Goal: Contribute content: Contribute content

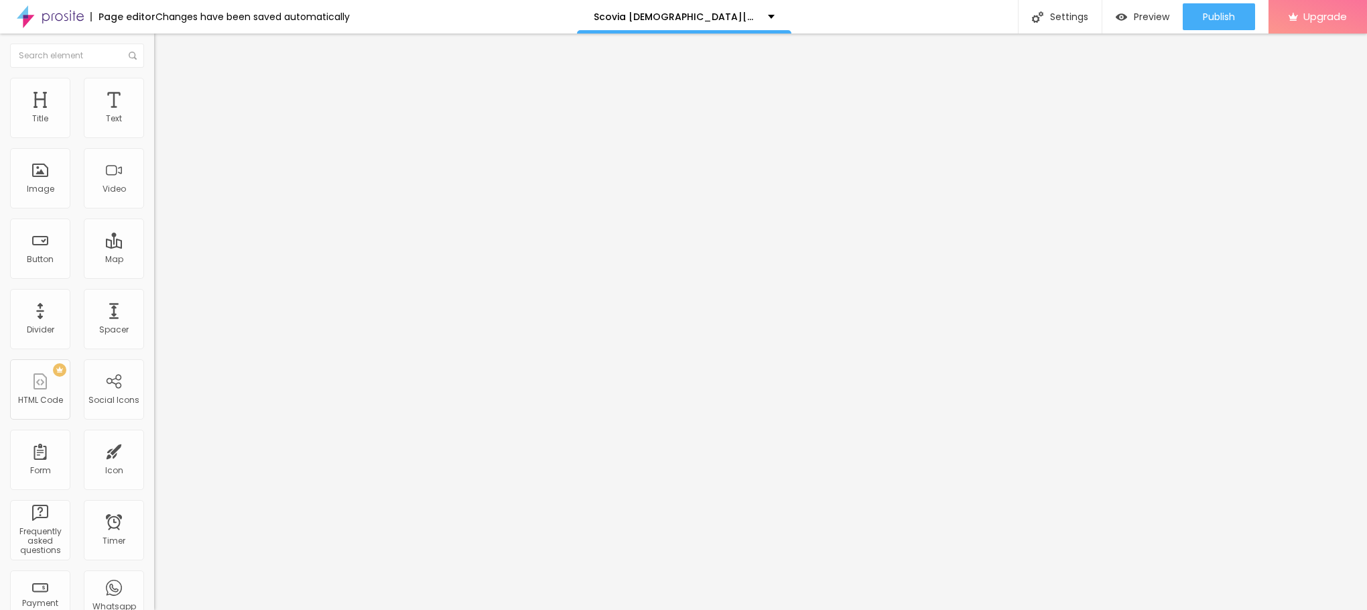
click at [154, 115] on span "Add image" at bounding box center [181, 109] width 55 height 11
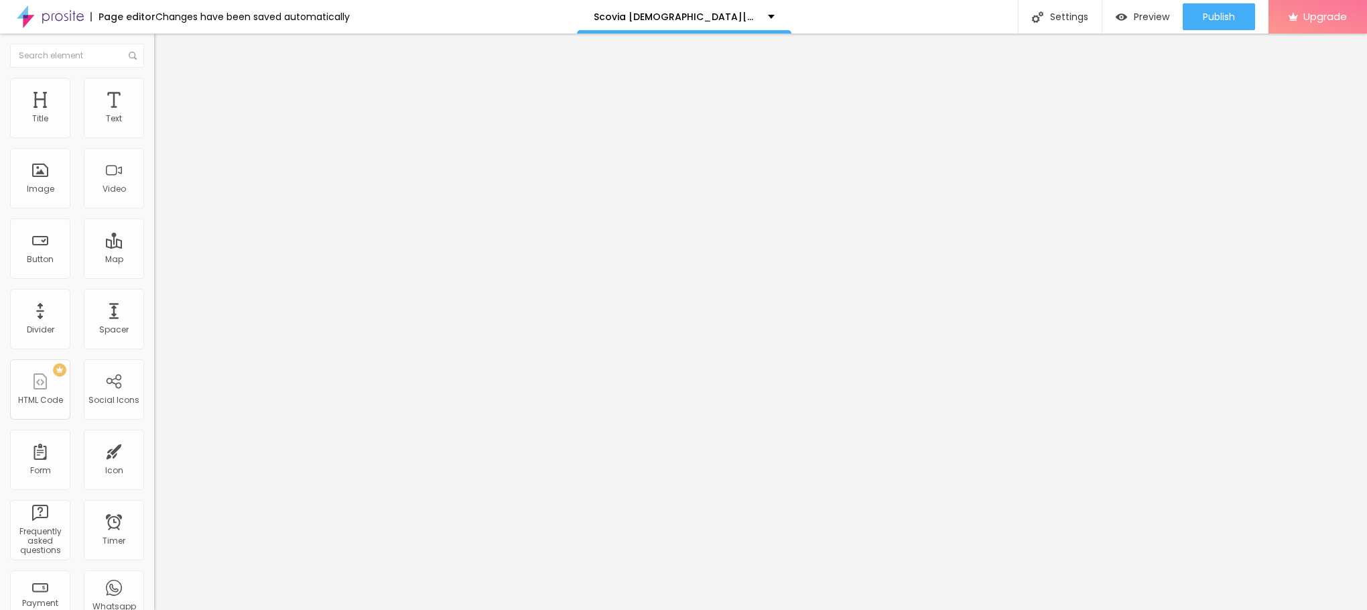
drag, startPoint x: 83, startPoint y: 359, endPoint x: 0, endPoint y: 359, distance: 83.1
click at [154, 306] on div "Change image Image description (Alt) Align Aspect Ratio Original Cinema 16:9 De…" at bounding box center [231, 206] width 154 height 202
click at [154, 77] on ul "Content Style Advanced" at bounding box center [231, 84] width 154 height 40
click at [154, 80] on li "Style" at bounding box center [231, 84] width 154 height 13
type input "95"
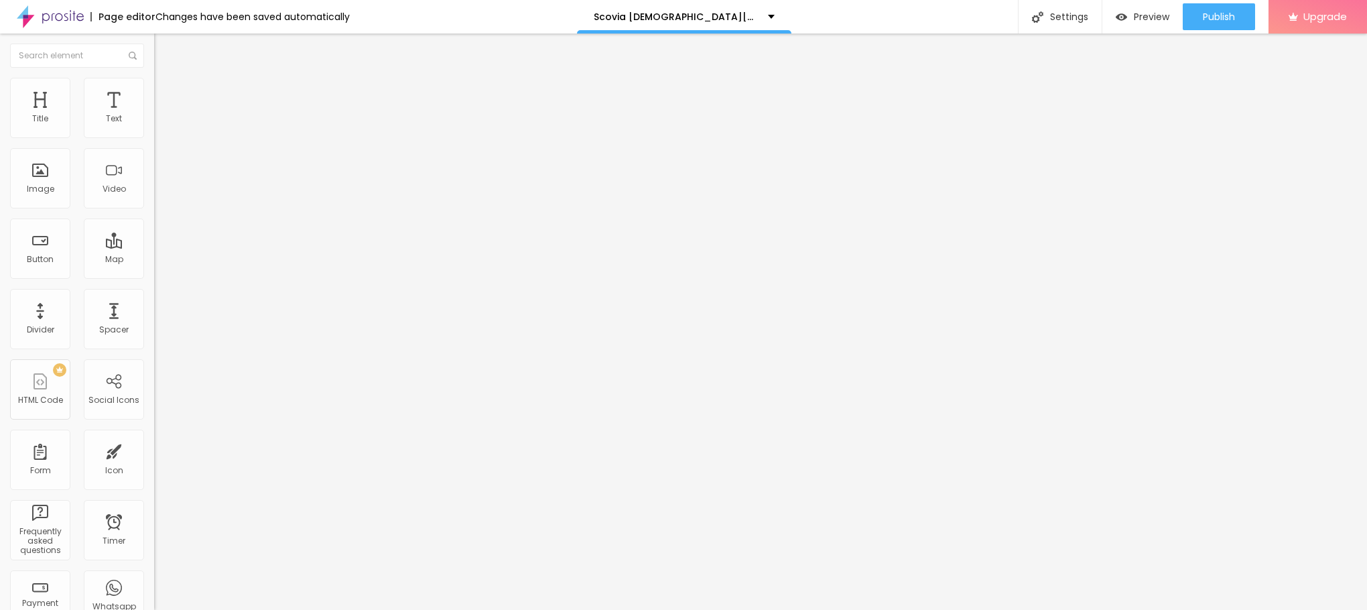
type input "95"
type input "90"
type input "85"
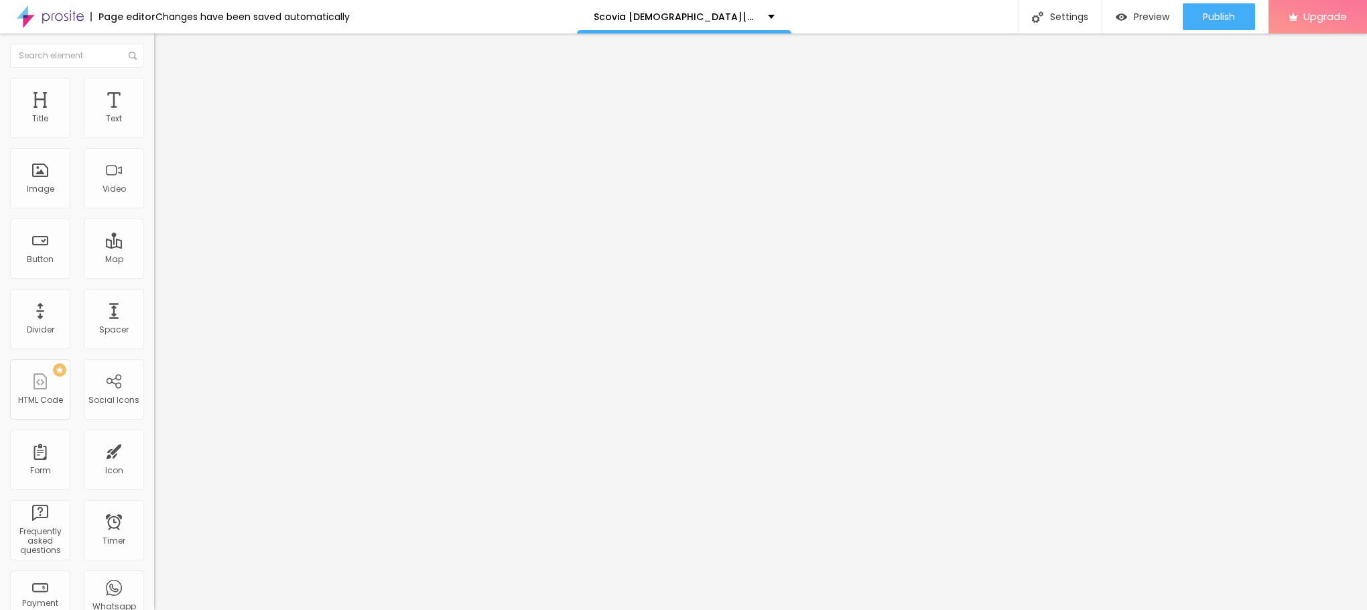
type input "80"
type input "75"
type input "70"
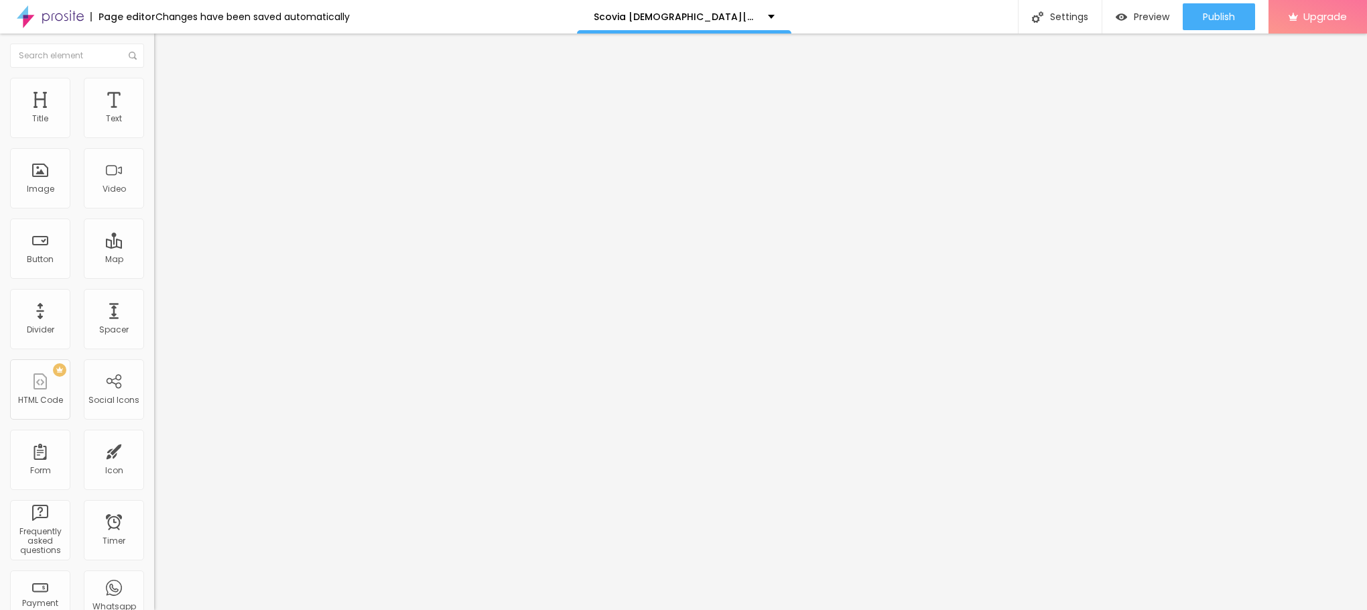
type input "70"
type input "65"
type input "60"
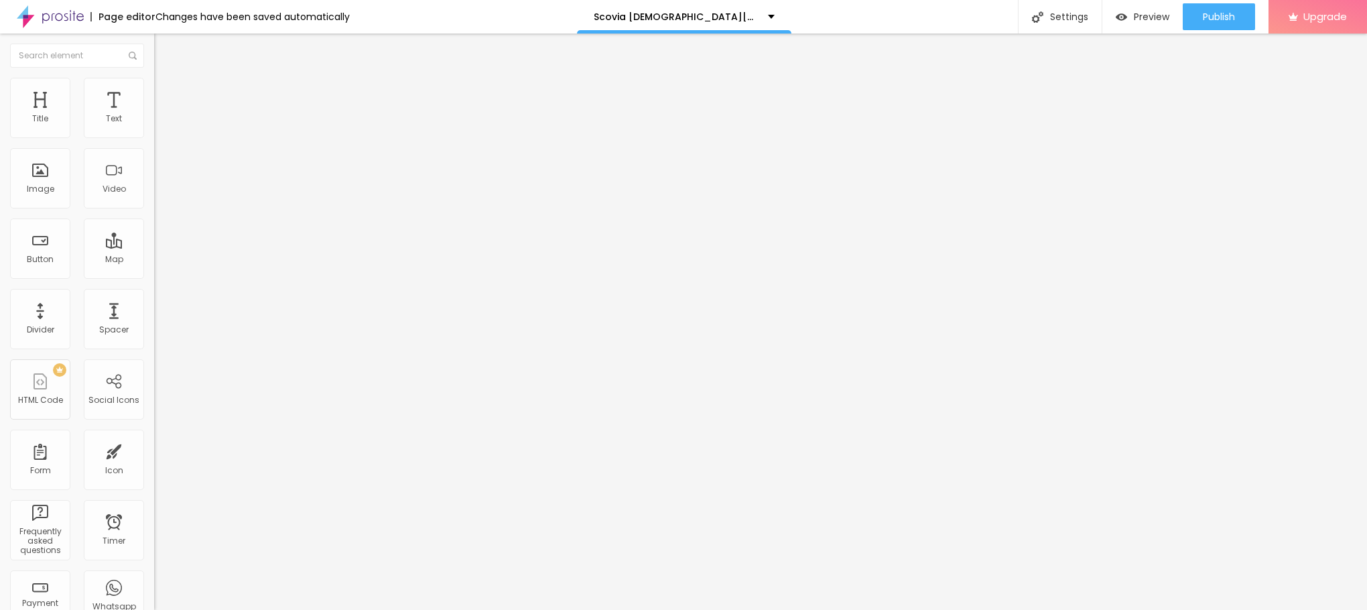
type input "55"
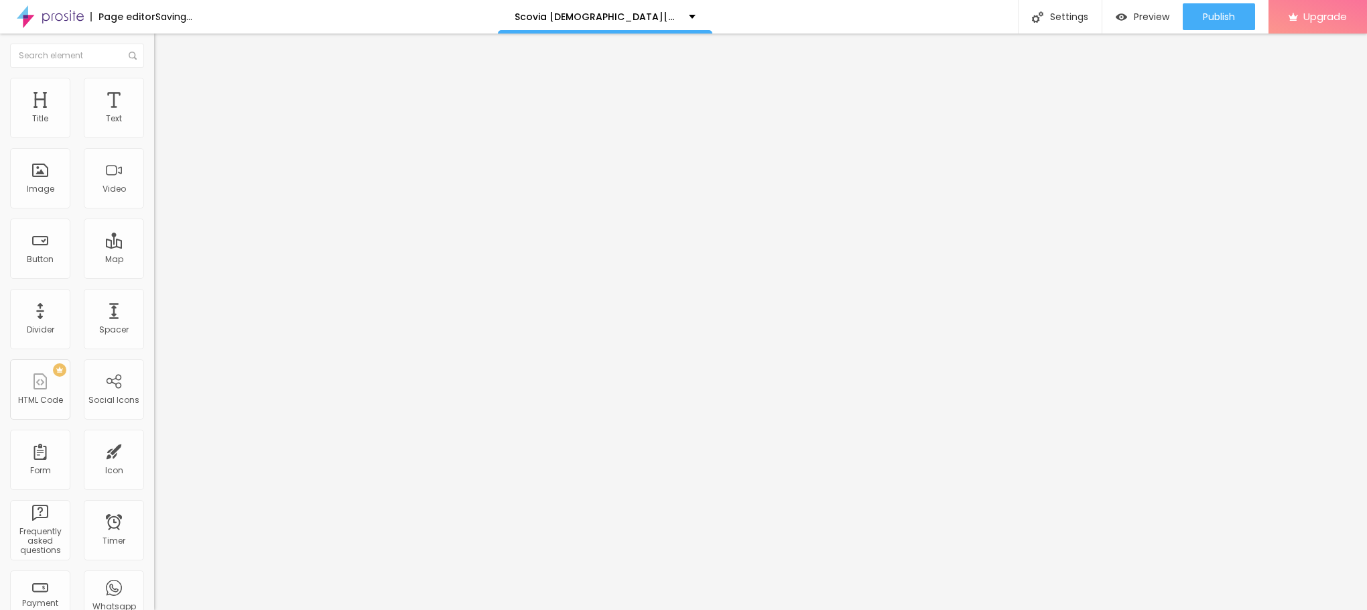
drag, startPoint x: 141, startPoint y: 145, endPoint x: 75, endPoint y: 143, distance: 66.4
type input "55"
click at [154, 137] on input "range" at bounding box center [197, 132] width 86 height 11
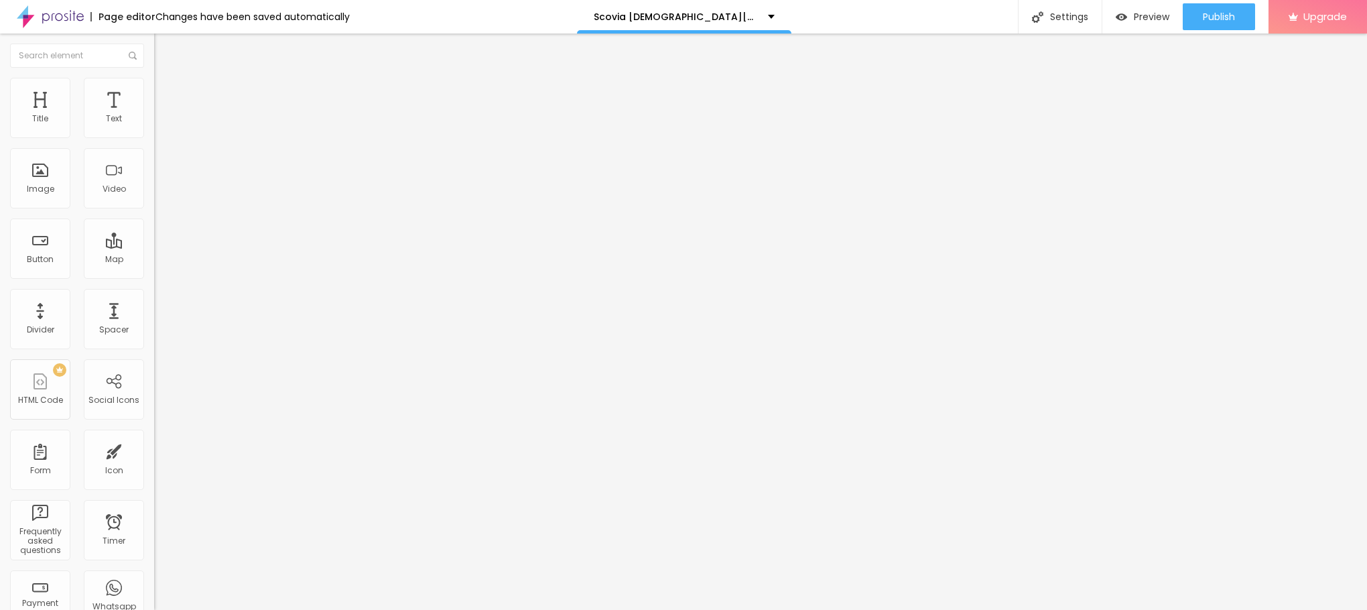
click at [154, 73] on li "Content" at bounding box center [231, 70] width 154 height 13
click at [154, 275] on input "https://" at bounding box center [234, 267] width 161 height 13
paste input "[DOMAIN_NAME][URL][DEMOGRAPHIC_DATA][MEDICAL_DATA]"
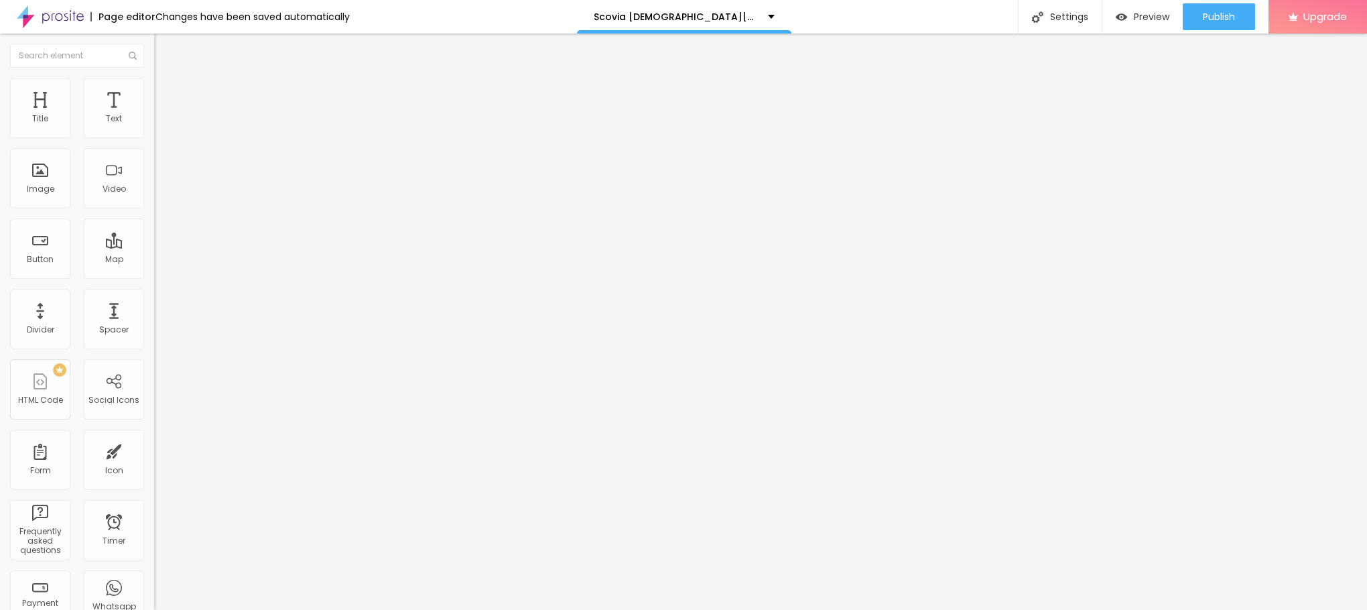
scroll to position [0, 125]
type input "[URL][DOMAIN_NAME][DEMOGRAPHIC_DATA][MEDICAL_DATA]"
click at [154, 40] on button "Edit Image" at bounding box center [231, 49] width 154 height 31
click at [154, 207] on span "Default" at bounding box center [168, 205] width 29 height 11
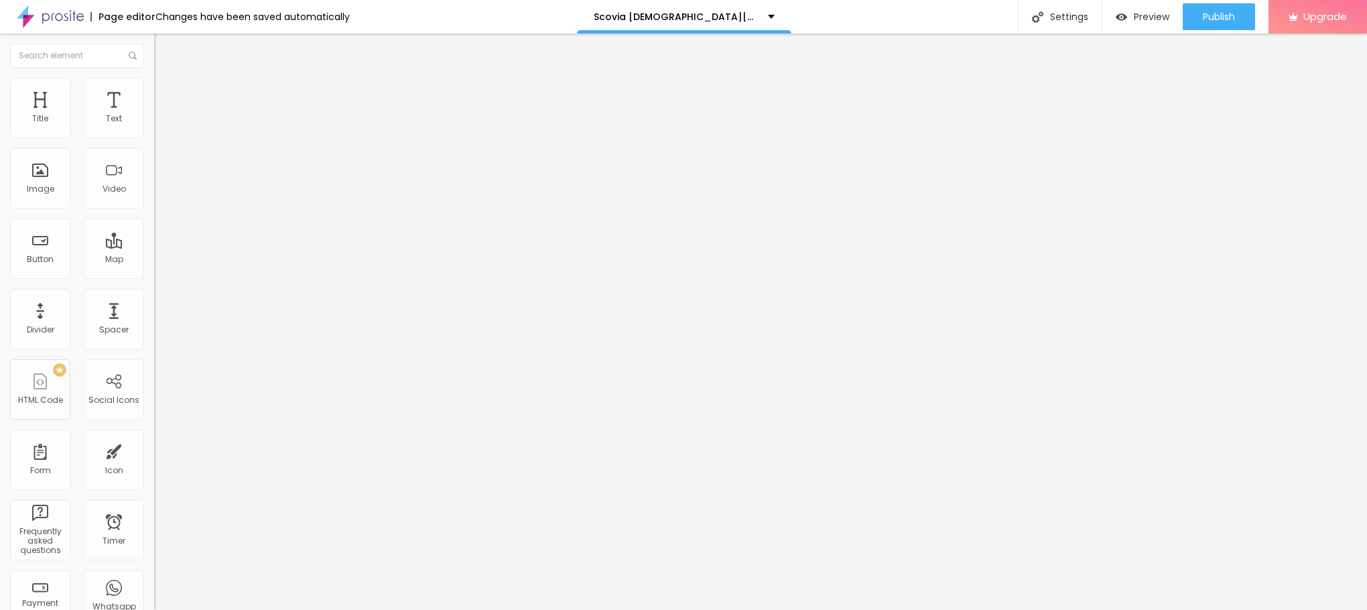
drag, startPoint x: 95, startPoint y: 263, endPoint x: 91, endPoint y: 231, distance: 32.4
click at [154, 231] on ul "Small Default Big" at bounding box center [231, 224] width 154 height 29
click at [154, 219] on span "Small" at bounding box center [166, 213] width 24 height 11
click at [154, 126] on input "Click me" at bounding box center [234, 119] width 161 height 13
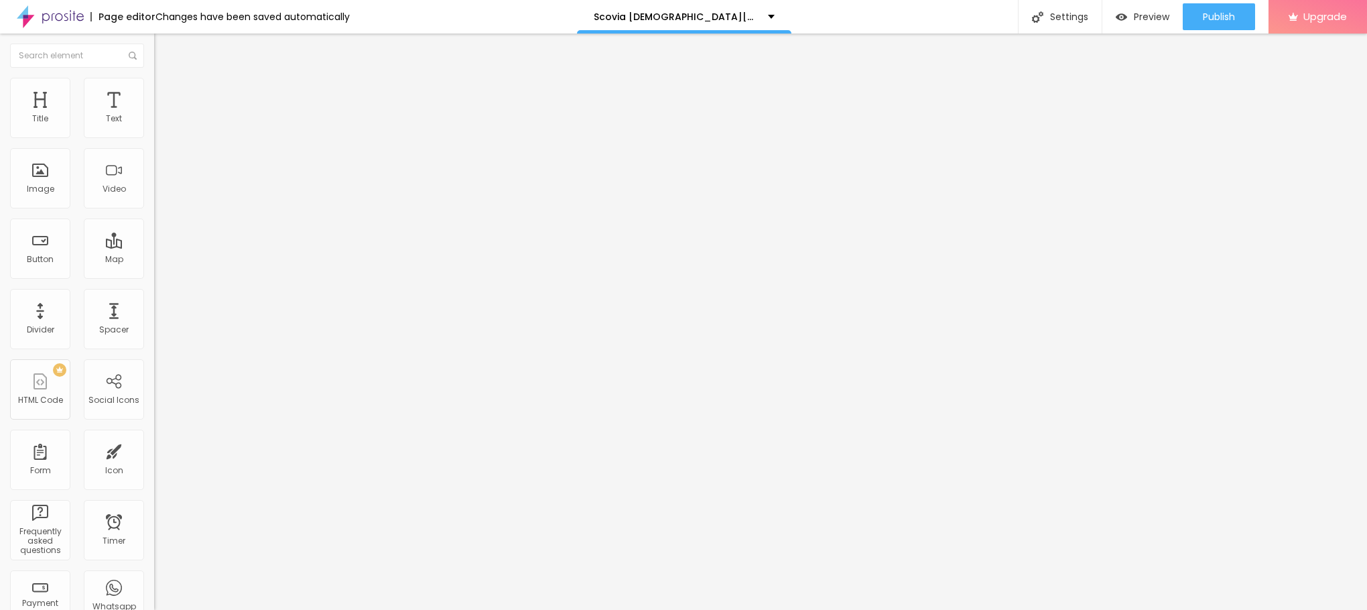
click at [154, 126] on input "Click me" at bounding box center [234, 119] width 161 height 13
paste input "😍👇SHOP NOW😍👇"
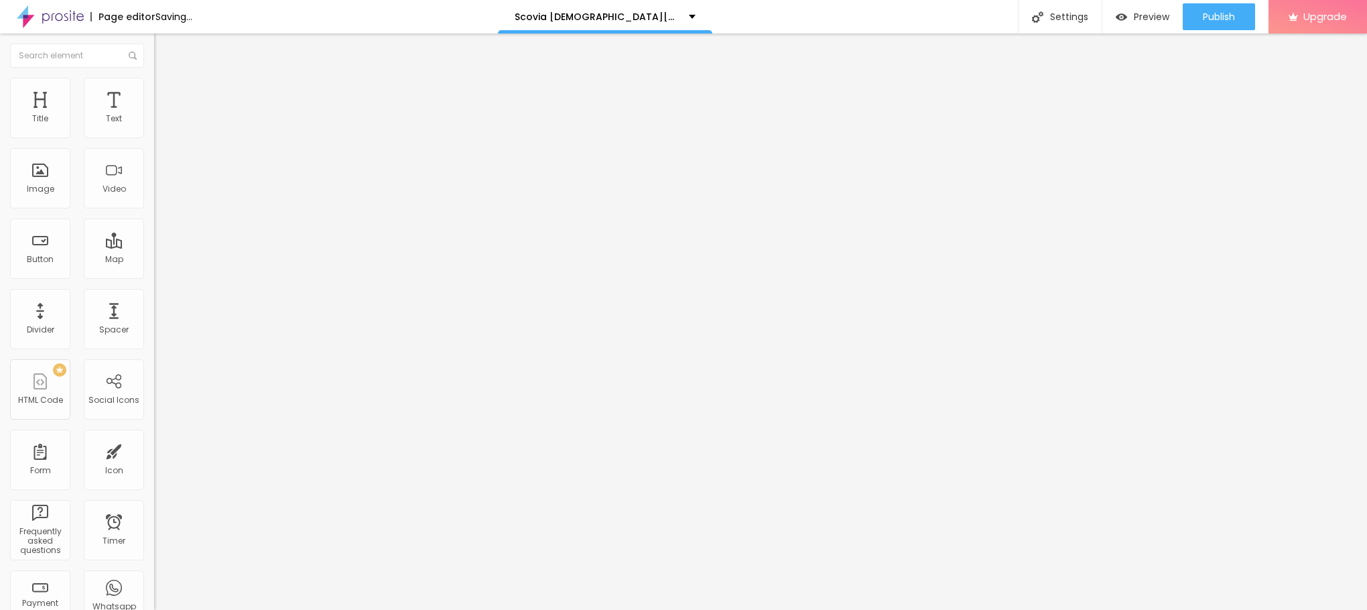
type input "😍👇SHOP NOW😍👇"
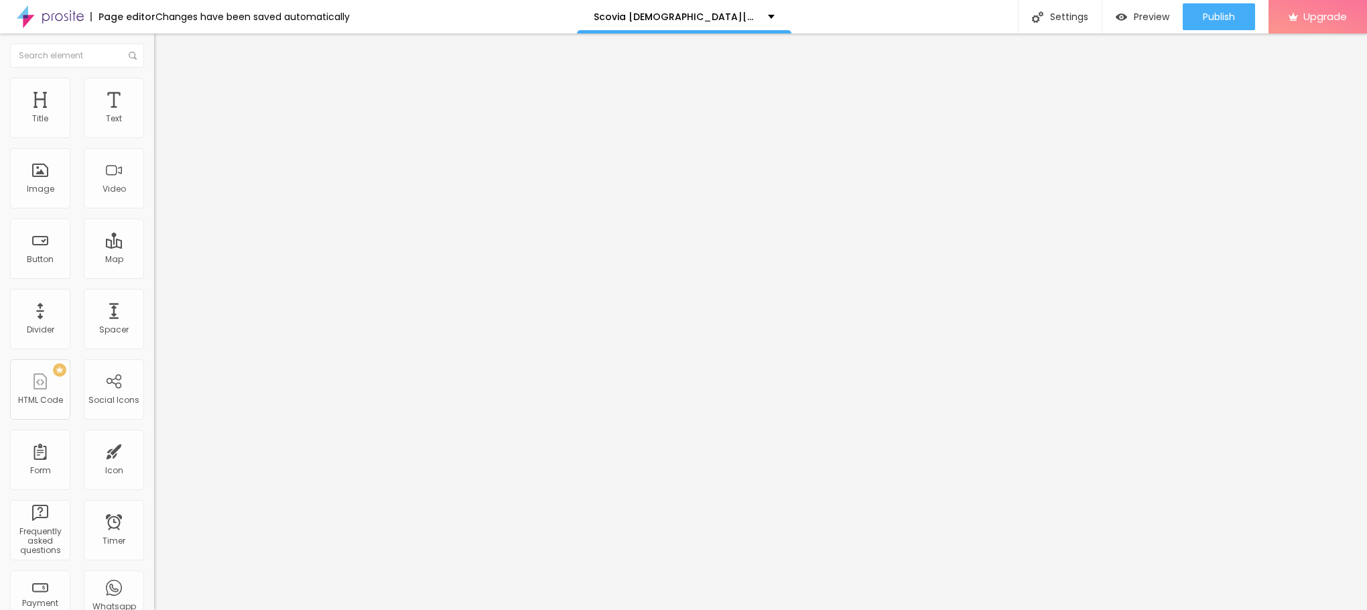
drag, startPoint x: 75, startPoint y: 340, endPoint x: 0, endPoint y: 332, distance: 75.4
click at [154, 300] on div "Text 😍👇SHOP NOW😍👇 Align Size Small Small Default Big Link URL https:// Open in …" at bounding box center [231, 202] width 154 height 195
paste input "[URL][DOMAIN_NAME][DEMOGRAPHIC_DATA][MEDICAL_DATA]"
type input "[URL][DOMAIN_NAME][DEMOGRAPHIC_DATA][MEDICAL_DATA]"
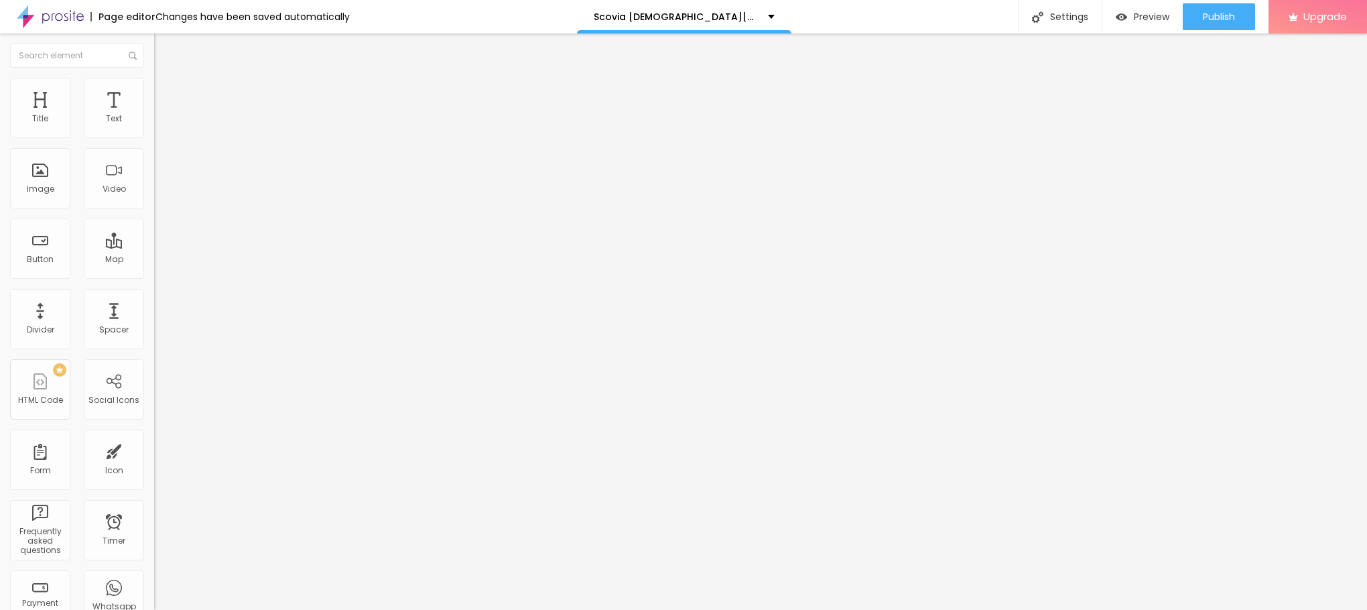
scroll to position [0, 0]
click at [164, 44] on div "Edit Button" at bounding box center [200, 49] width 72 height 11
click at [161, 193] on icon "button" at bounding box center [163, 190] width 5 height 5
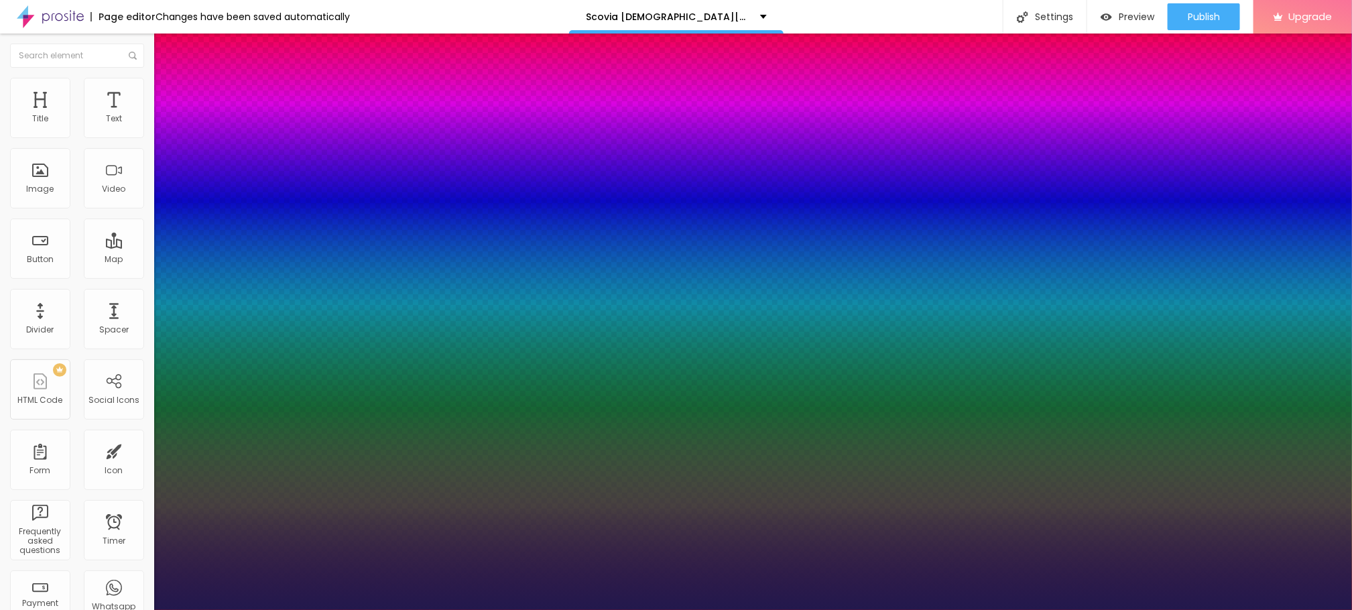
type input "1"
drag, startPoint x: 177, startPoint y: 372, endPoint x: 184, endPoint y: 380, distance: 10.5
type input "17"
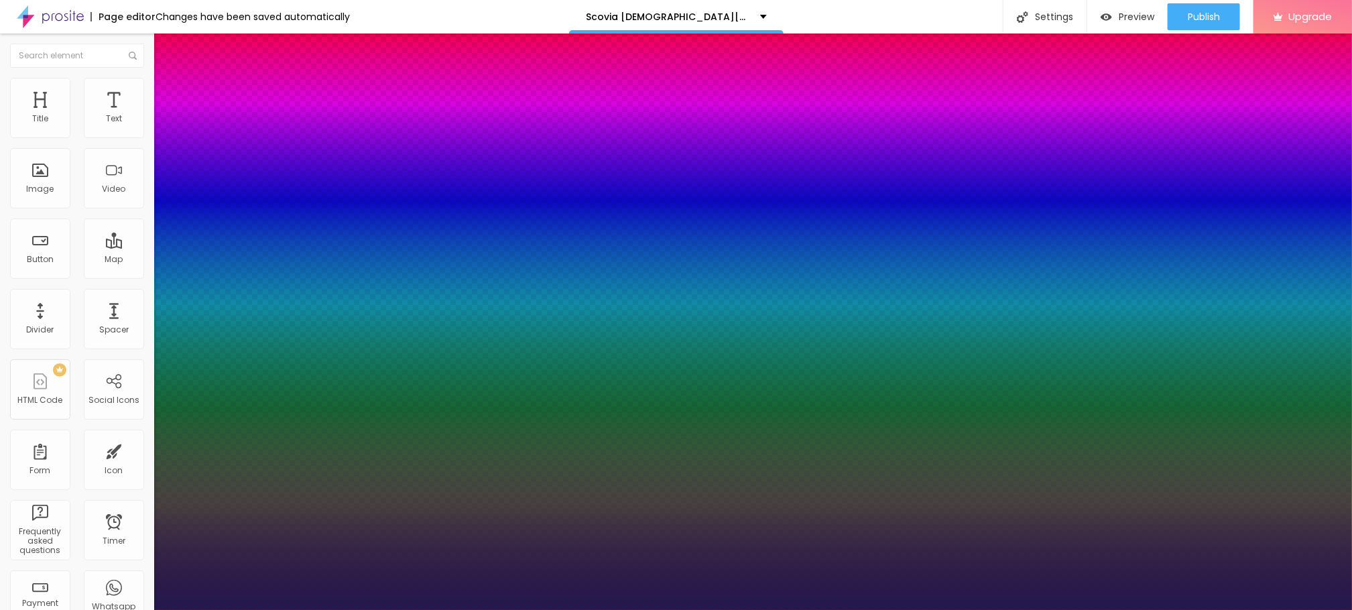
type input "1"
type input "20"
type input "1"
type input "28"
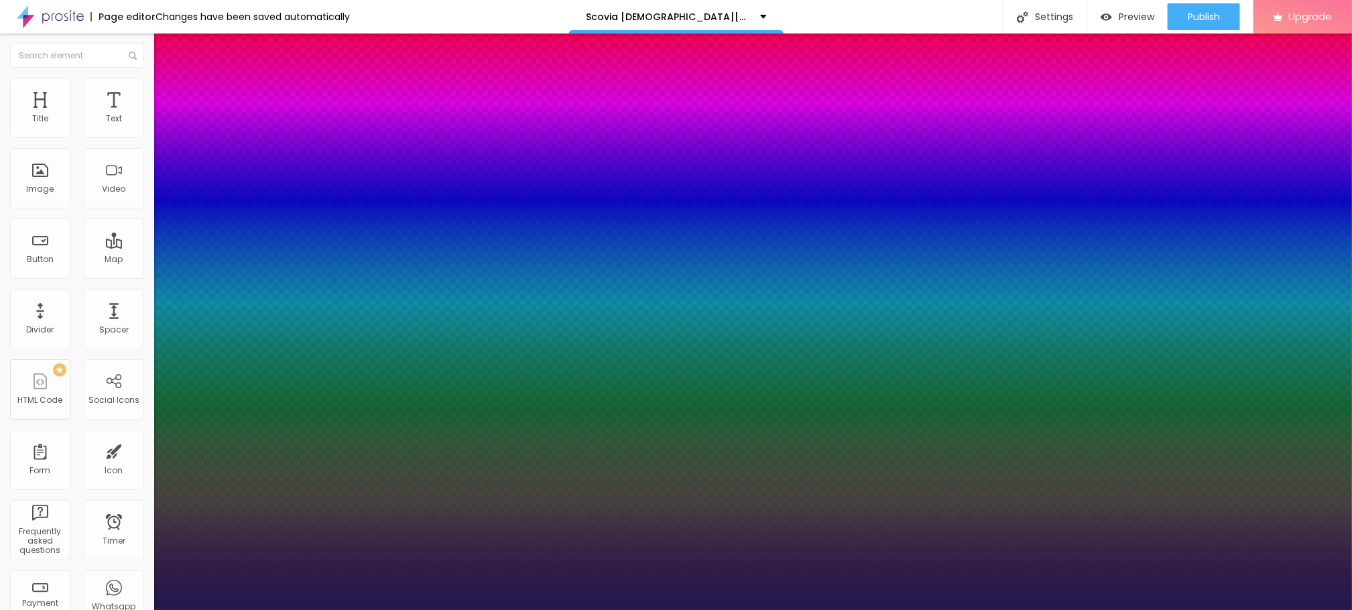
type input "28"
type input "1"
type input "29"
type input "1"
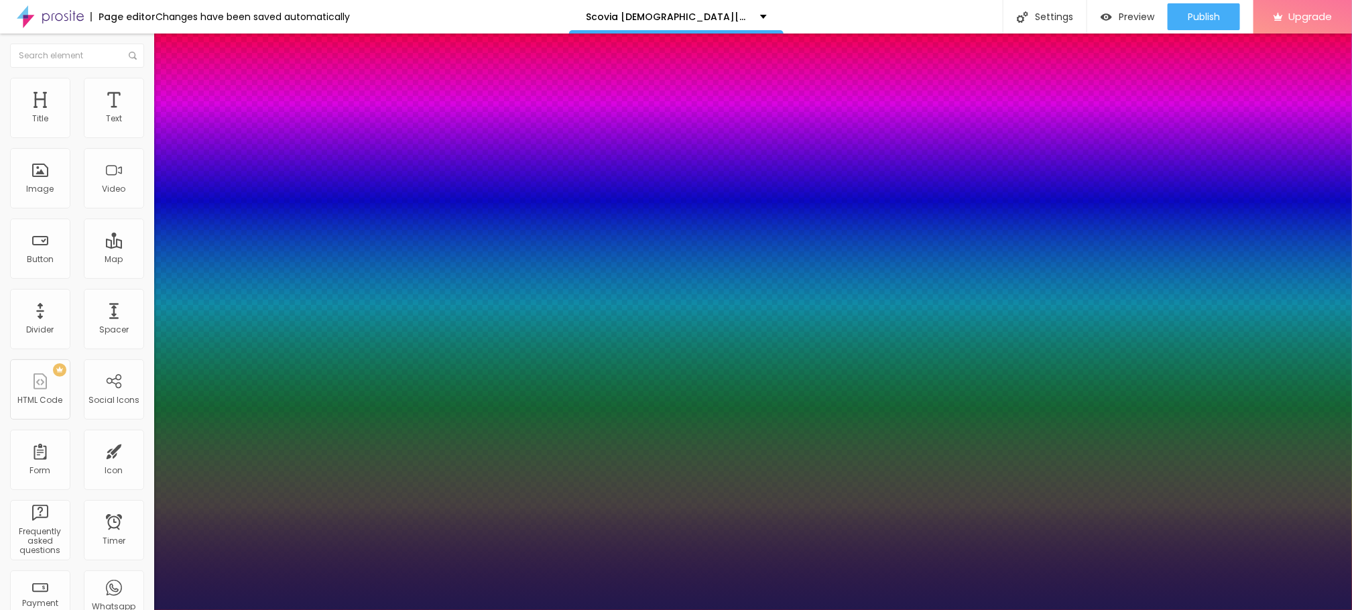
type input "30"
type input "1"
type input "31"
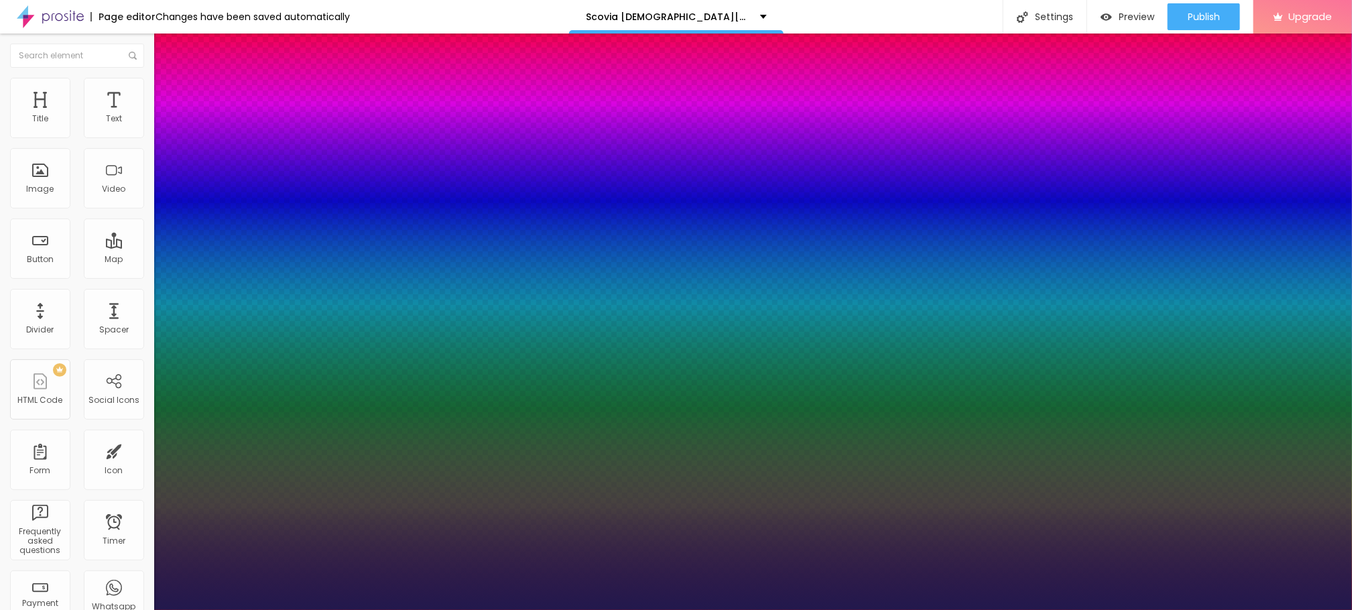
type input "1"
type input "32"
type input "1"
type input "34"
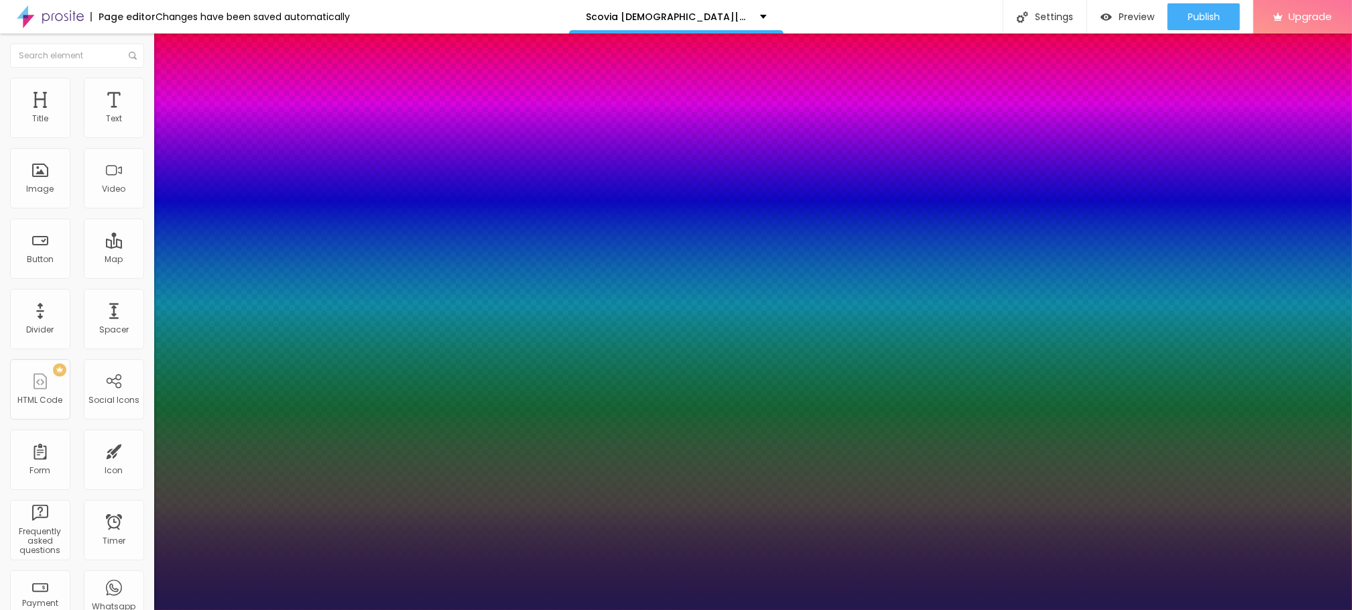
type input "34"
type input "1"
type input "35"
type input "1"
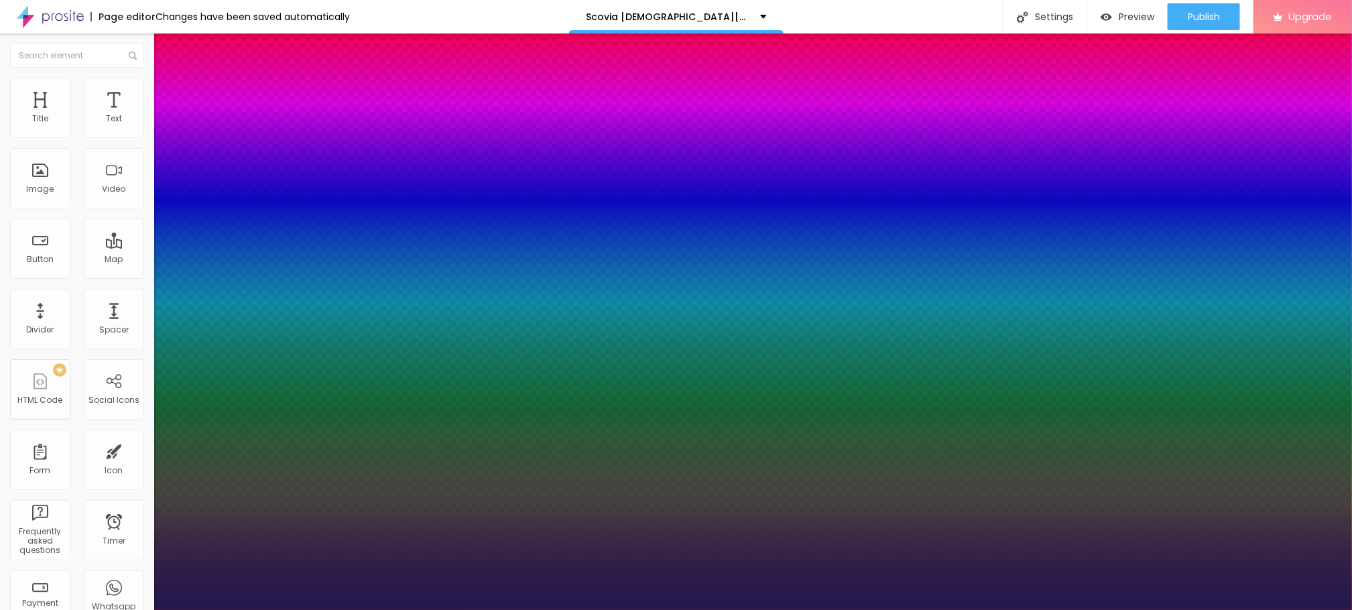
type input "37"
type input "1"
type input "38"
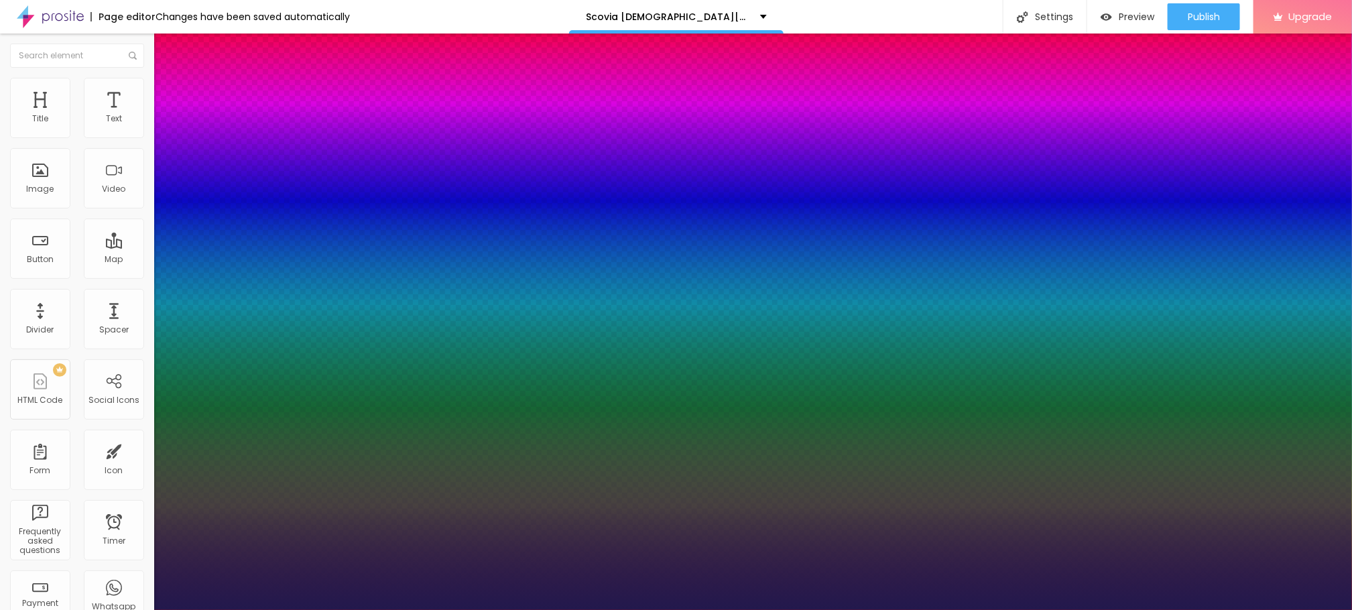
type input "1"
type input "39"
type input "1"
type input "40"
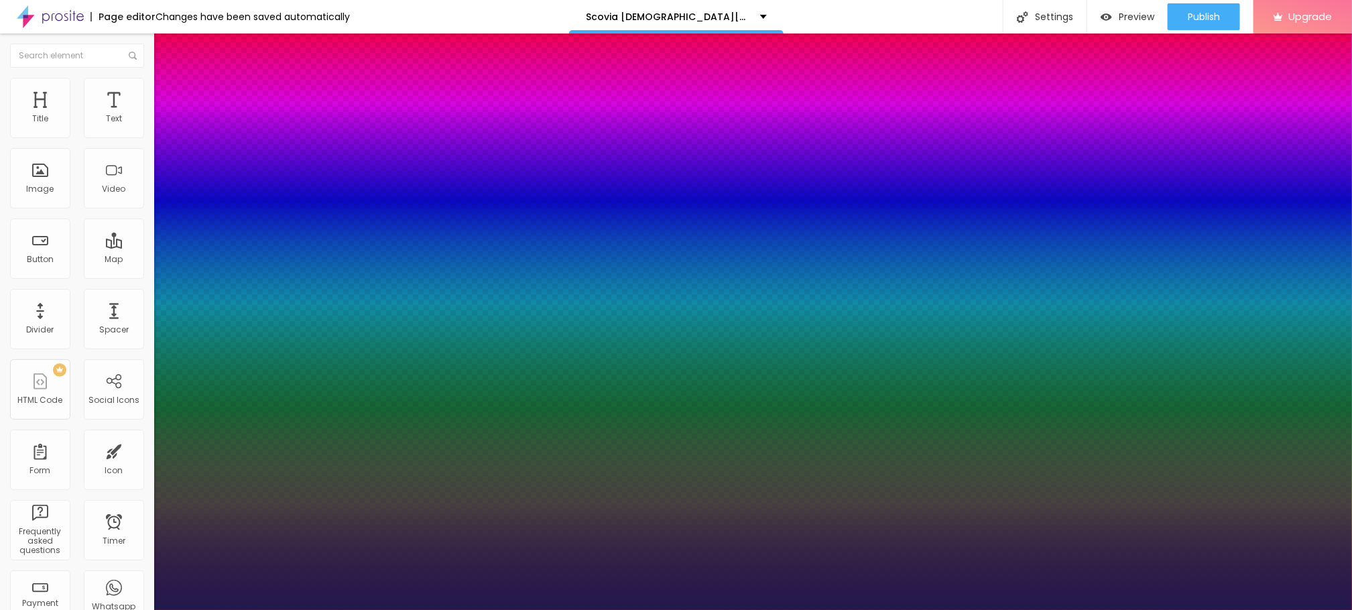
type input "40"
type input "1"
drag, startPoint x: 183, startPoint y: 375, endPoint x: 207, endPoint y: 376, distance: 24.2
type input "40"
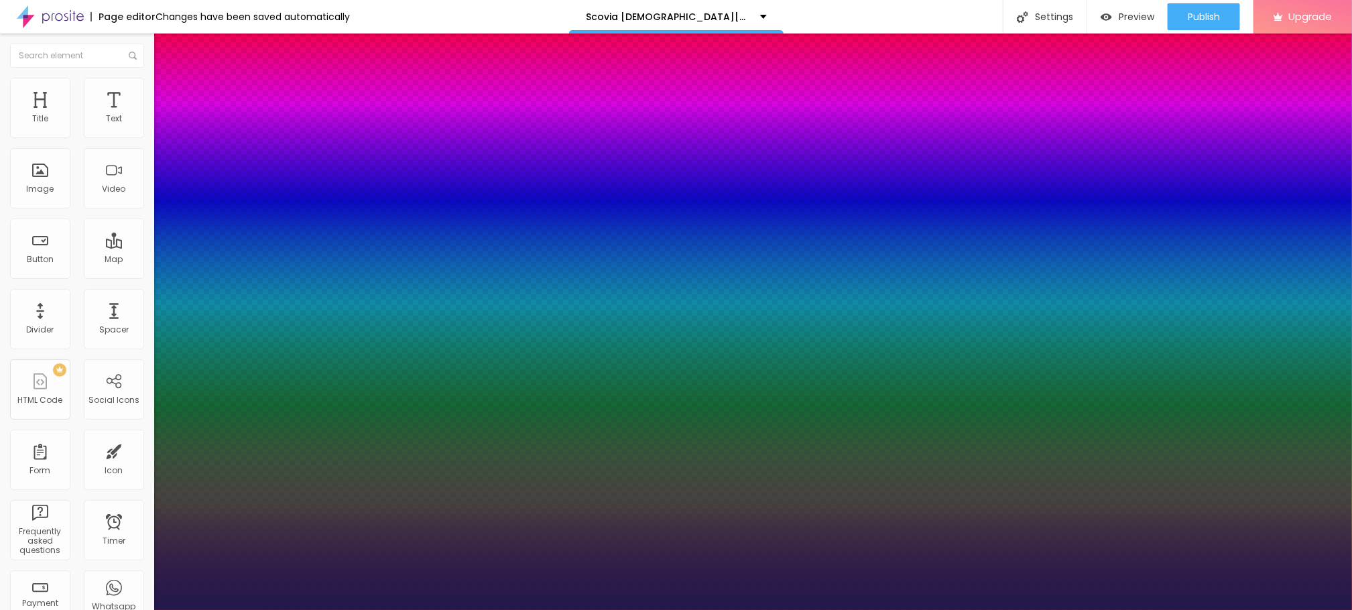
type input "1"
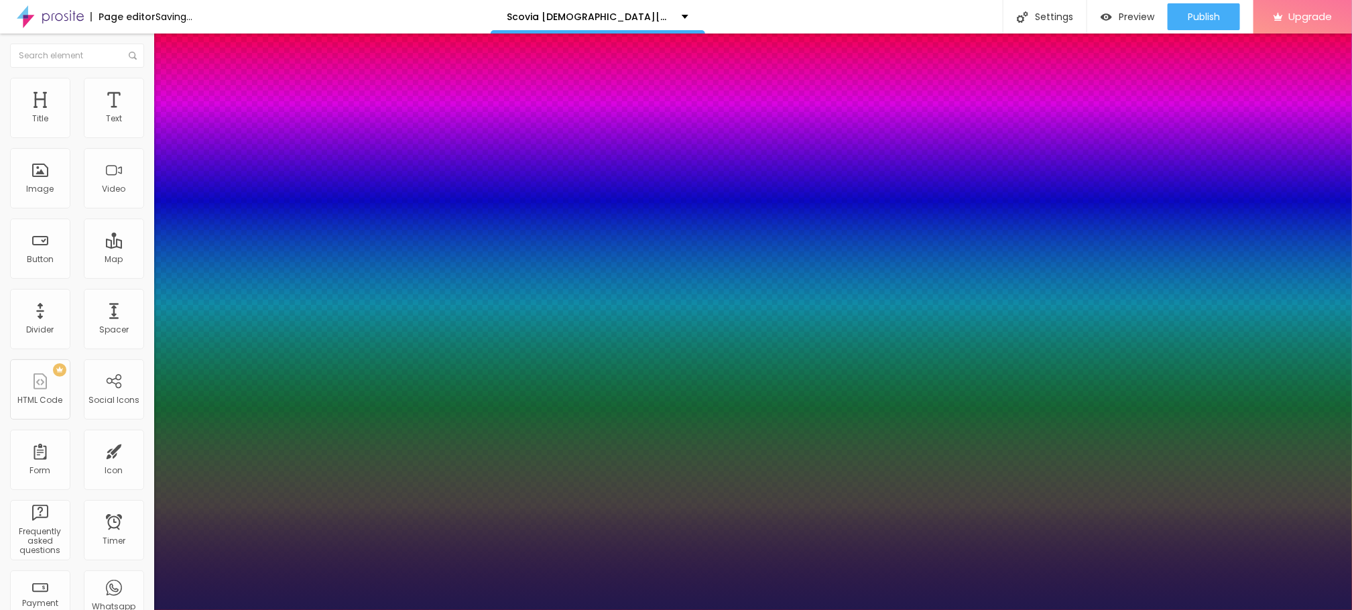
click at [634, 609] on div at bounding box center [676, 610] width 1352 height 0
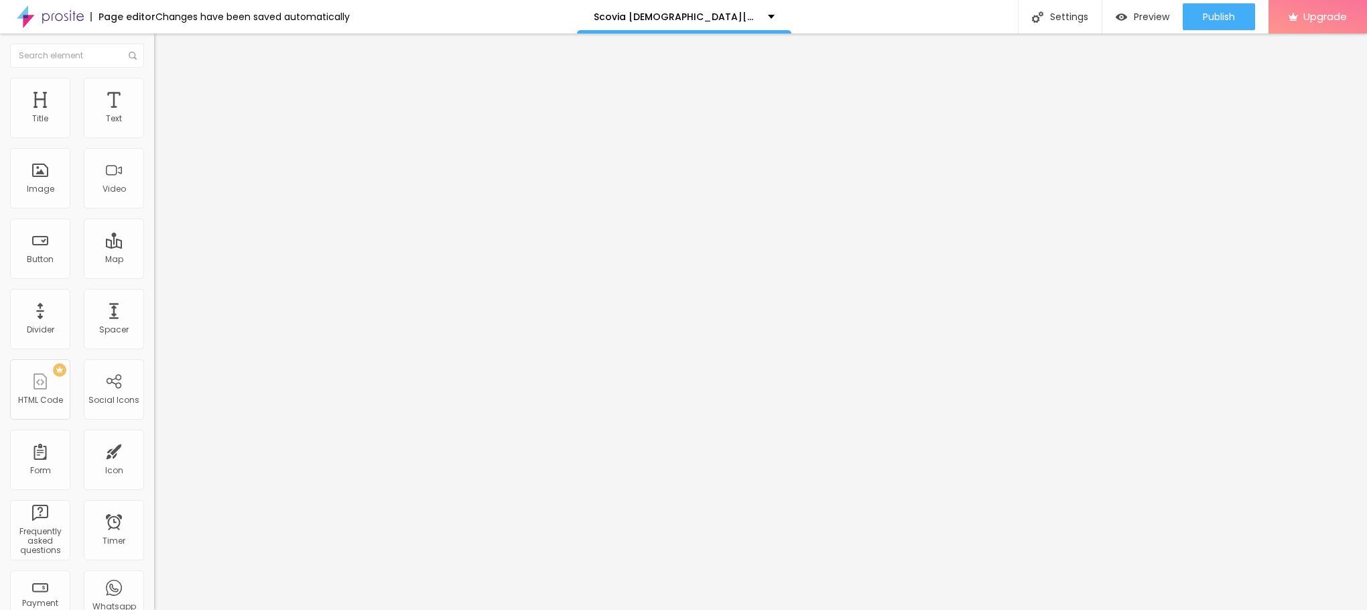
click at [154, 47] on button "Edit Title" at bounding box center [231, 49] width 154 height 31
click at [164, 44] on div "Edit Title" at bounding box center [194, 49] width 60 height 11
click at [154, 42] on button "Edit Title" at bounding box center [231, 49] width 154 height 31
click at [154, 129] on button "button" at bounding box center [163, 122] width 19 height 14
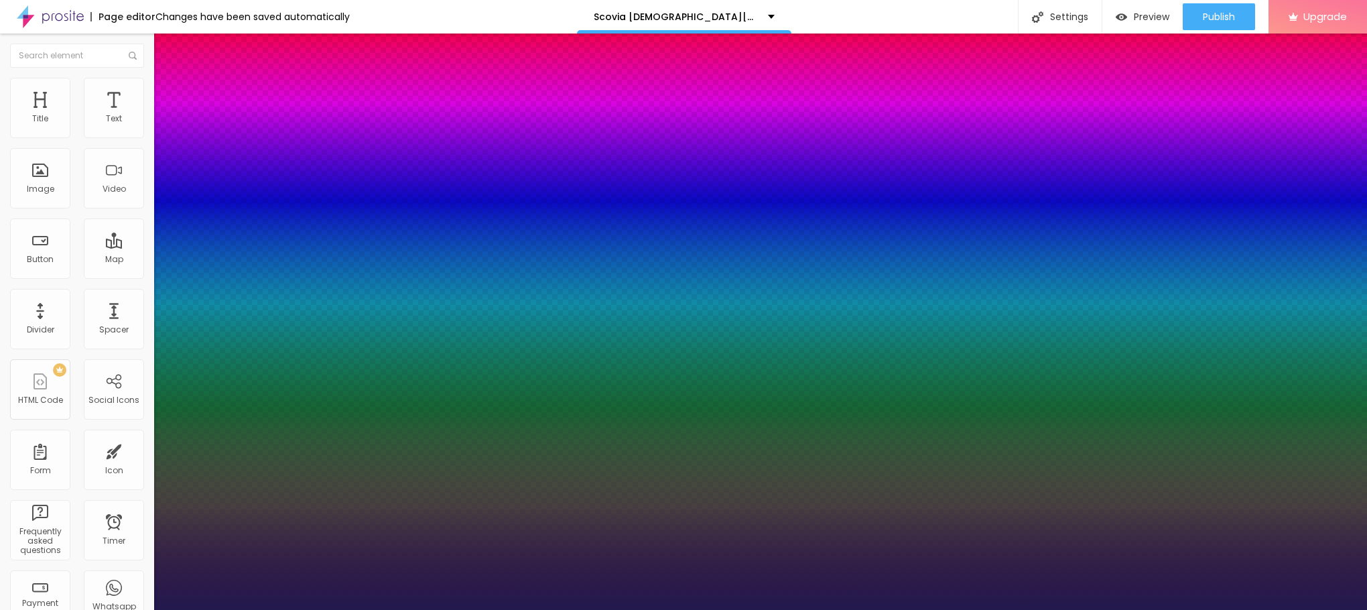
type input "1"
type input "17"
type input "1"
type input "19"
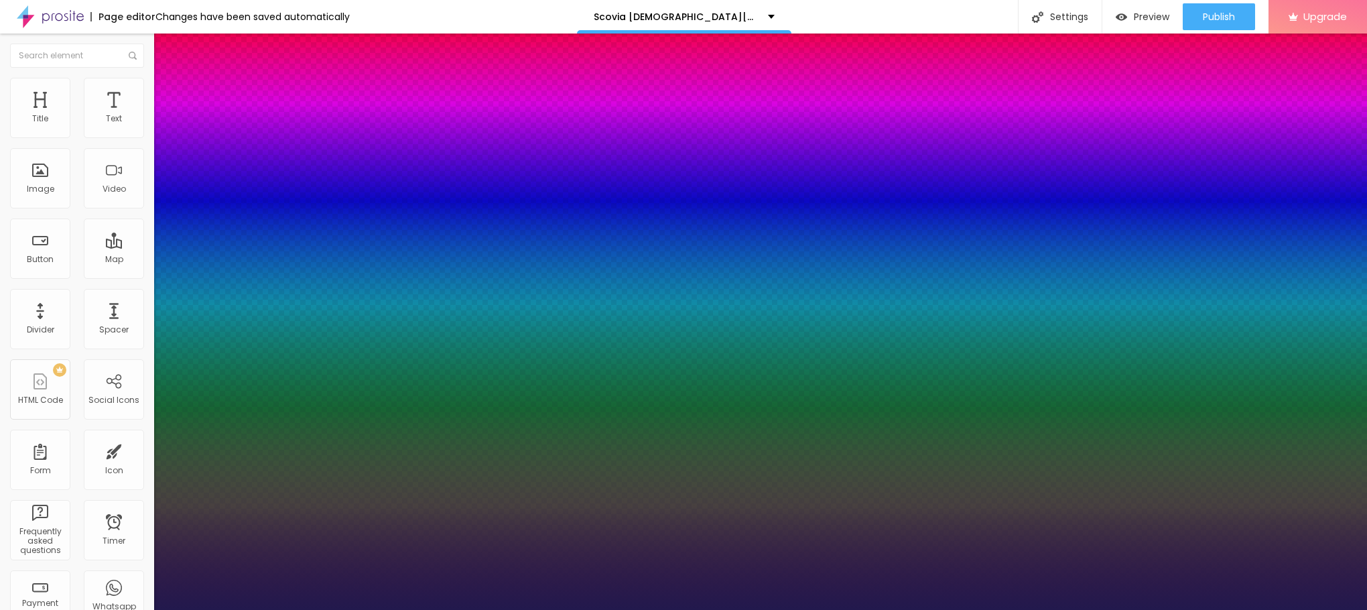
type input "19"
type input "1"
type input "20"
type input "1"
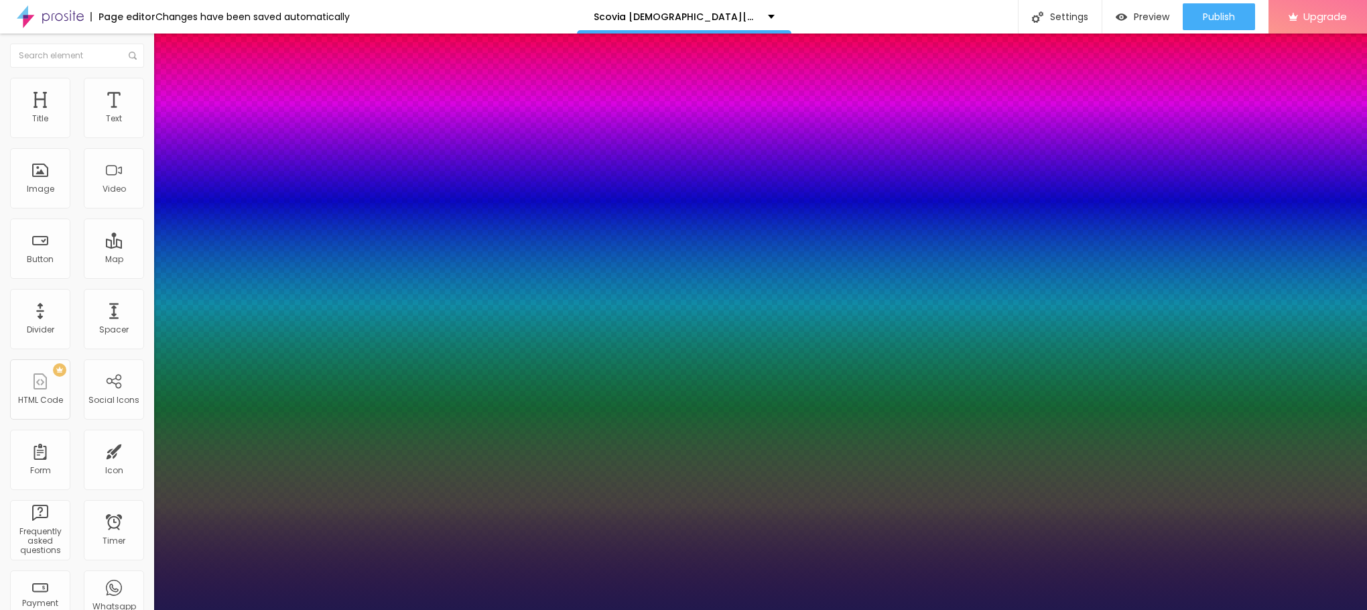
type input "21"
type input "1"
type input "22"
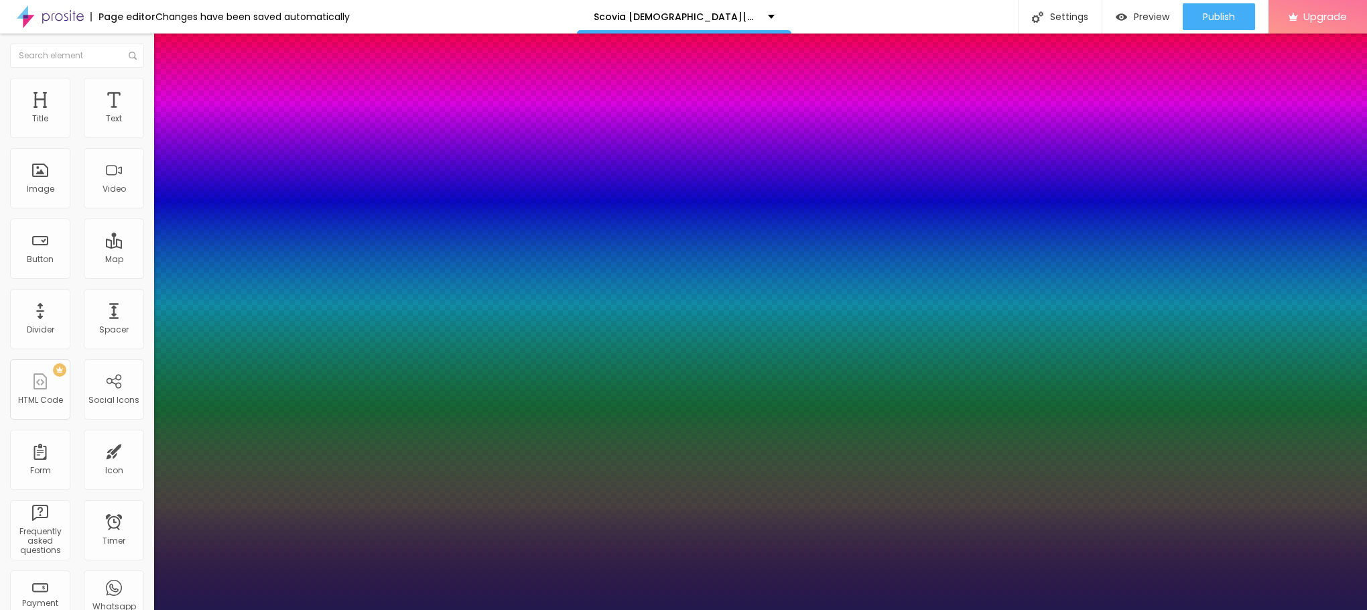
type input "1"
drag, startPoint x: 180, startPoint y: 227, endPoint x: 188, endPoint y: 227, distance: 8.0
type input "22"
type input "1"
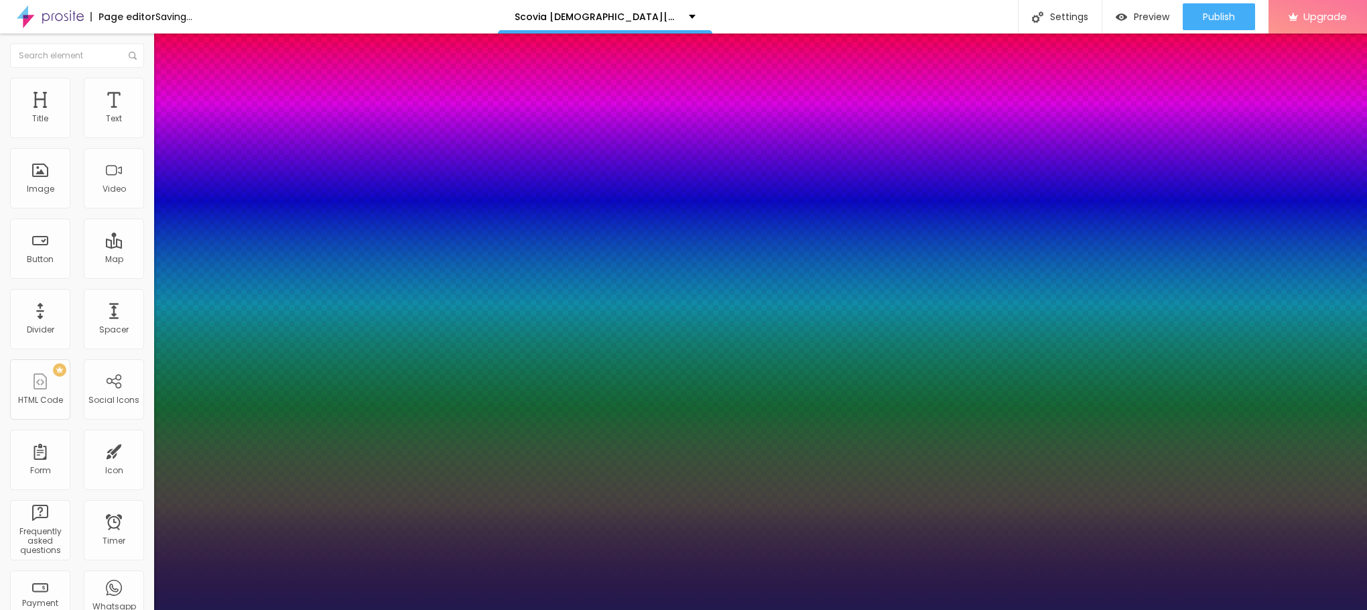
click at [403, 609] on div at bounding box center [683, 610] width 1367 height 0
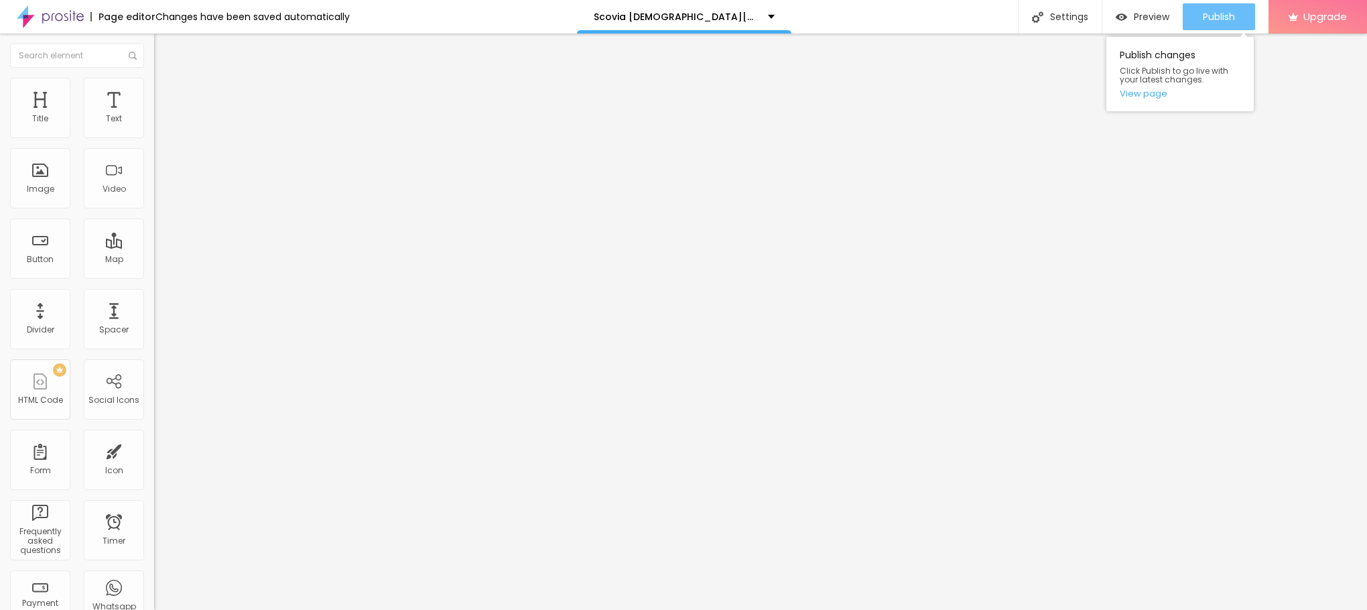
drag, startPoint x: 1219, startPoint y: 21, endPoint x: 1225, endPoint y: 29, distance: 9.7
click at [1221, 21] on span "Publish" at bounding box center [1219, 16] width 32 height 11
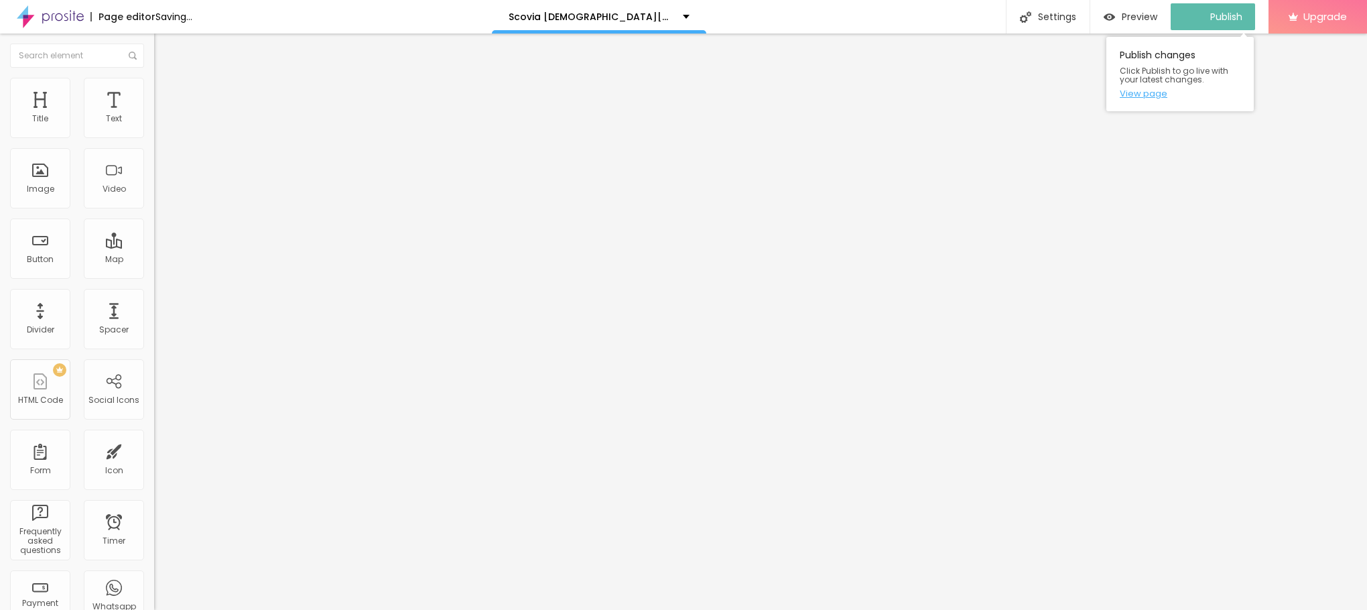
click at [1138, 97] on link "View page" at bounding box center [1180, 93] width 121 height 9
